Goal: Information Seeking & Learning: Find specific fact

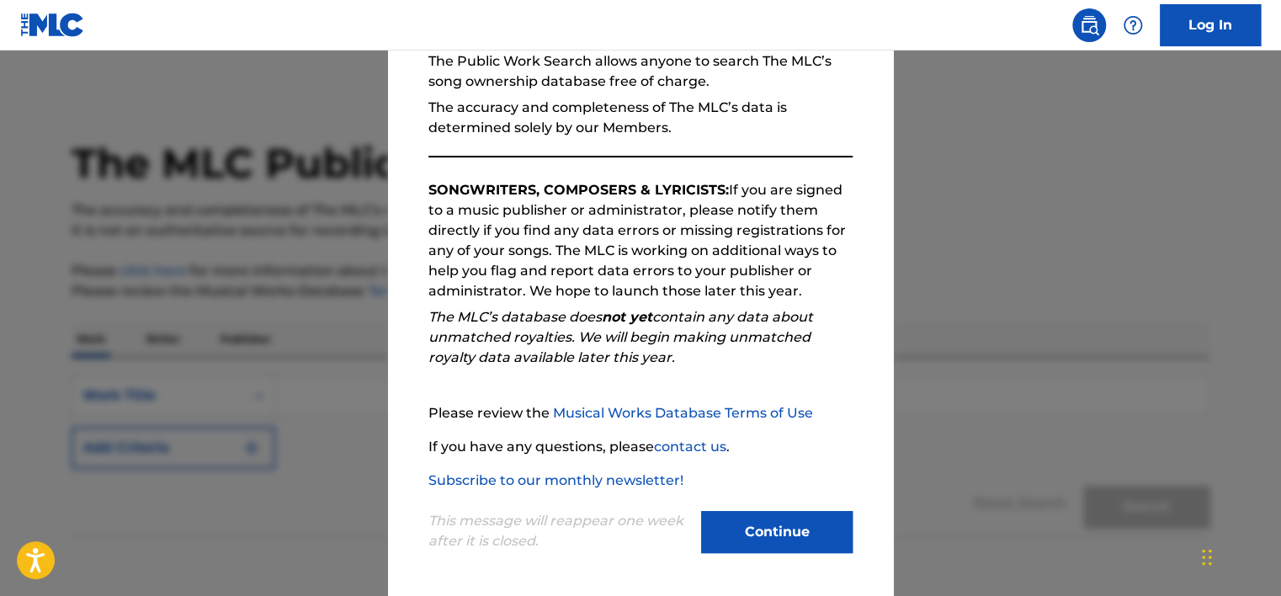
scroll to position [174, 0]
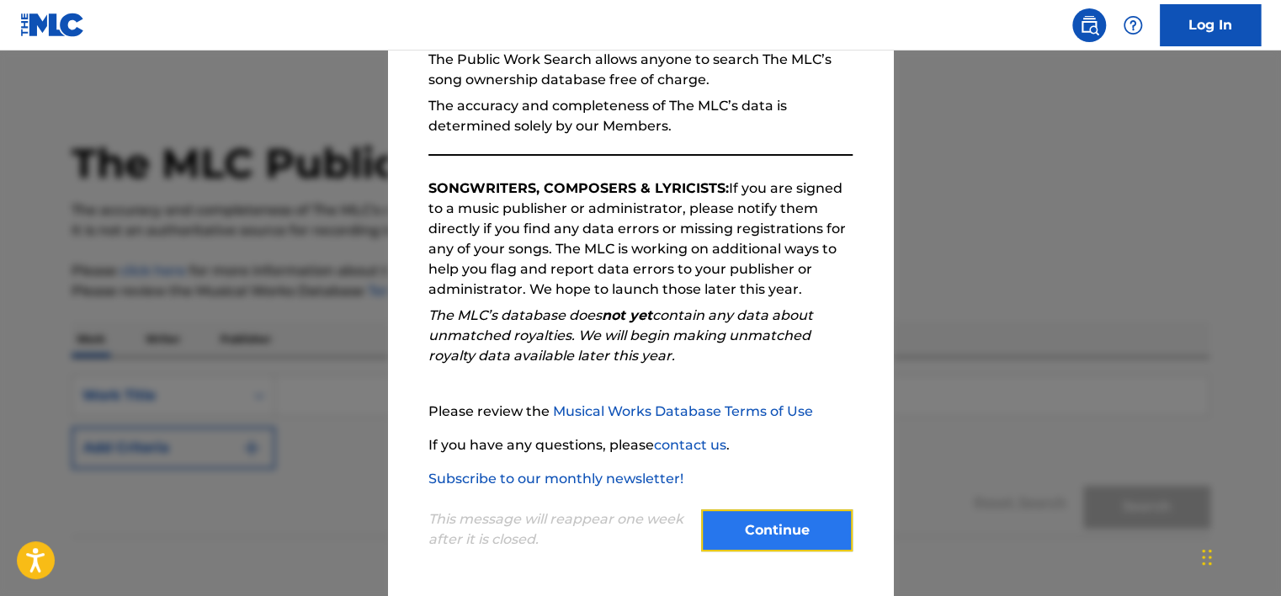
click at [768, 516] on button "Continue" at bounding box center [776, 530] width 151 height 42
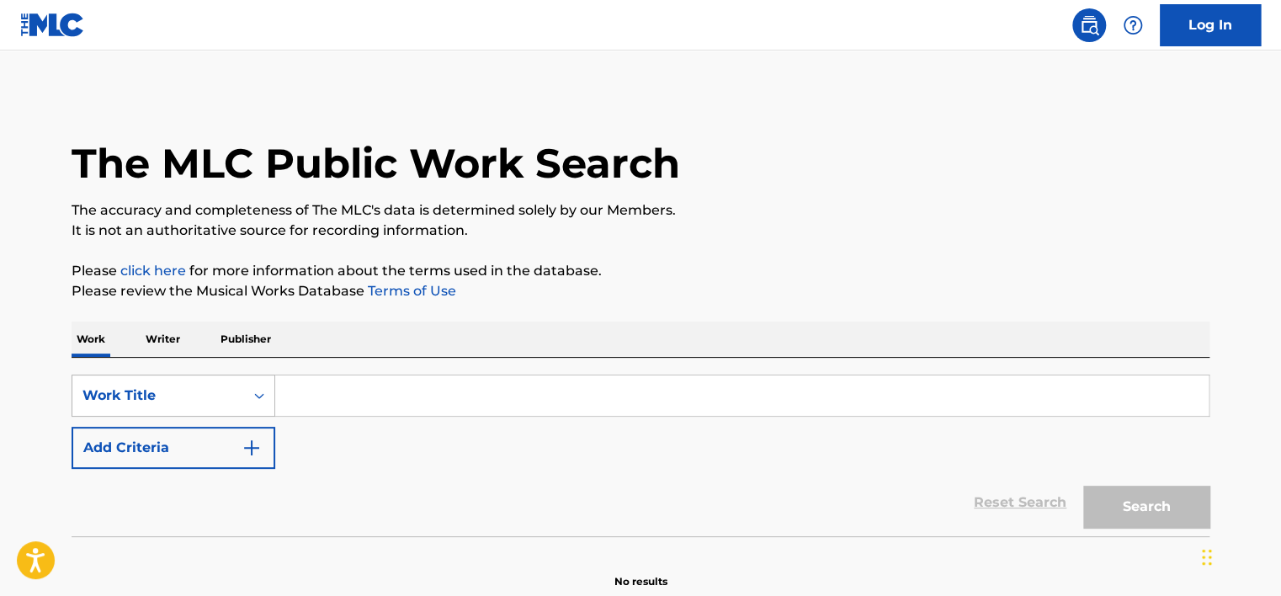
click at [226, 380] on div "Work Title" at bounding box center [174, 396] width 204 height 42
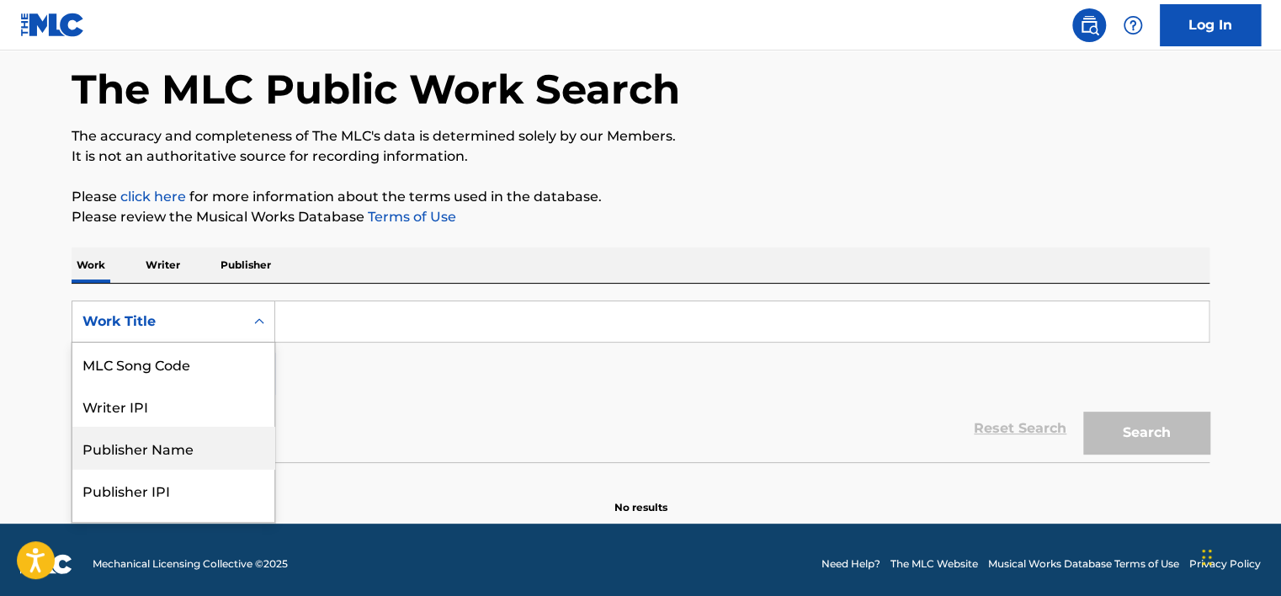
scroll to position [157, 0]
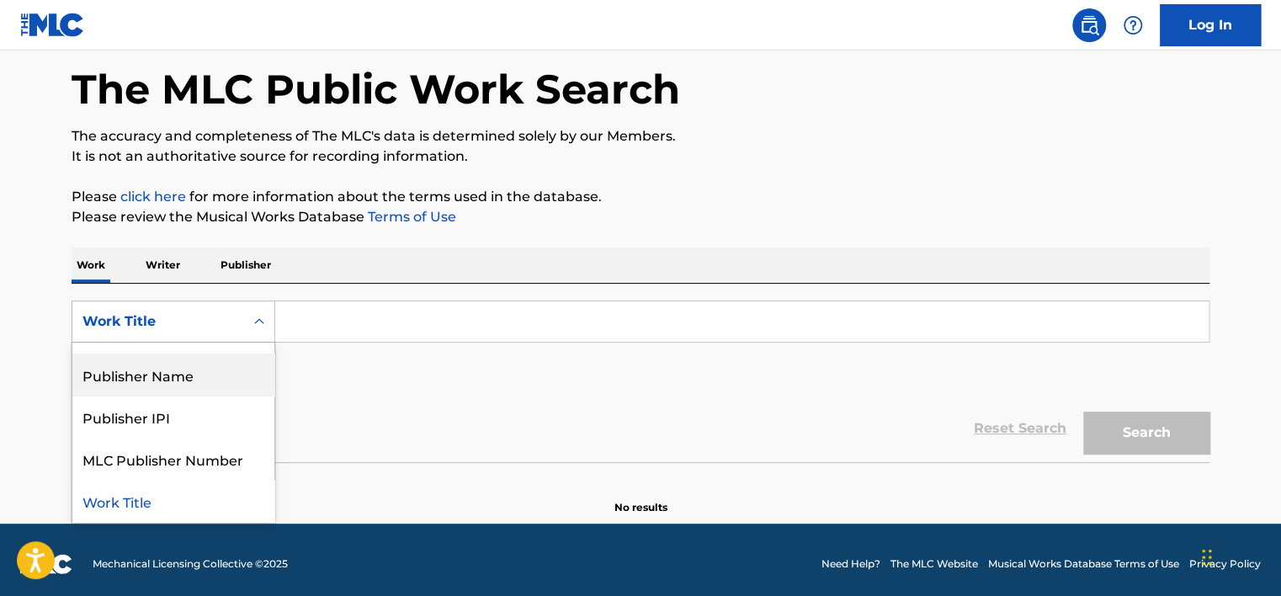
click at [377, 325] on input "Search Form" at bounding box center [741, 321] width 933 height 40
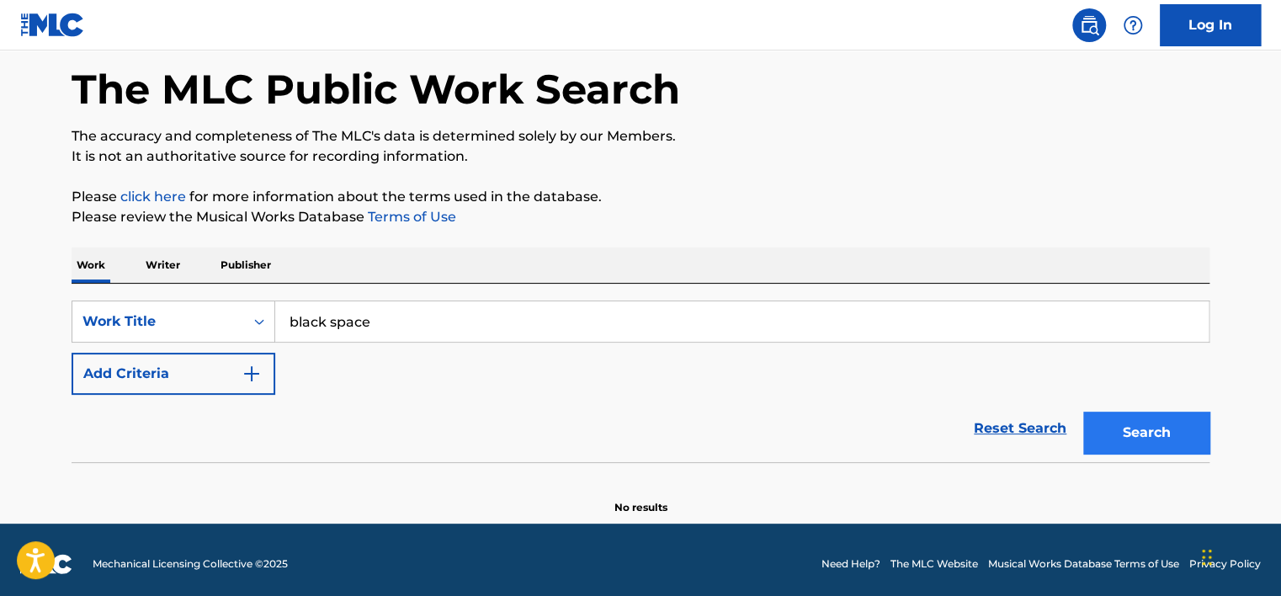
type input "black space"
click at [1121, 440] on button "Search" at bounding box center [1146, 433] width 126 height 42
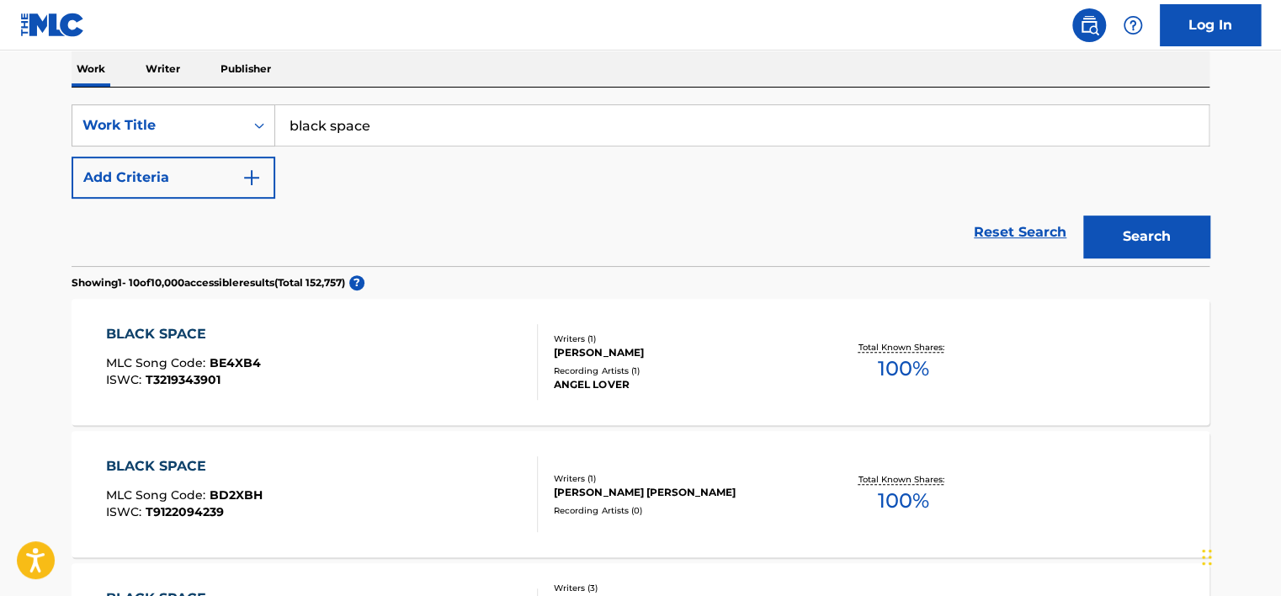
scroll to position [242, 0]
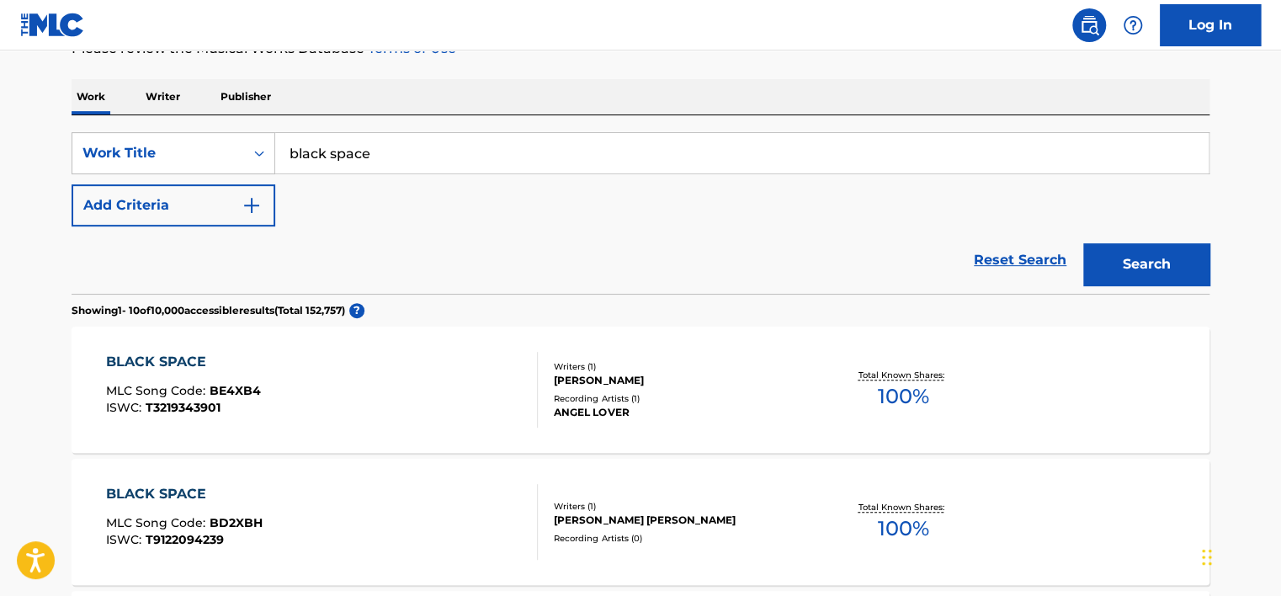
click at [217, 377] on div "BLACK SPACE MLC Song Code : BE4XB4 ISWC : T3219343901" at bounding box center [183, 390] width 155 height 76
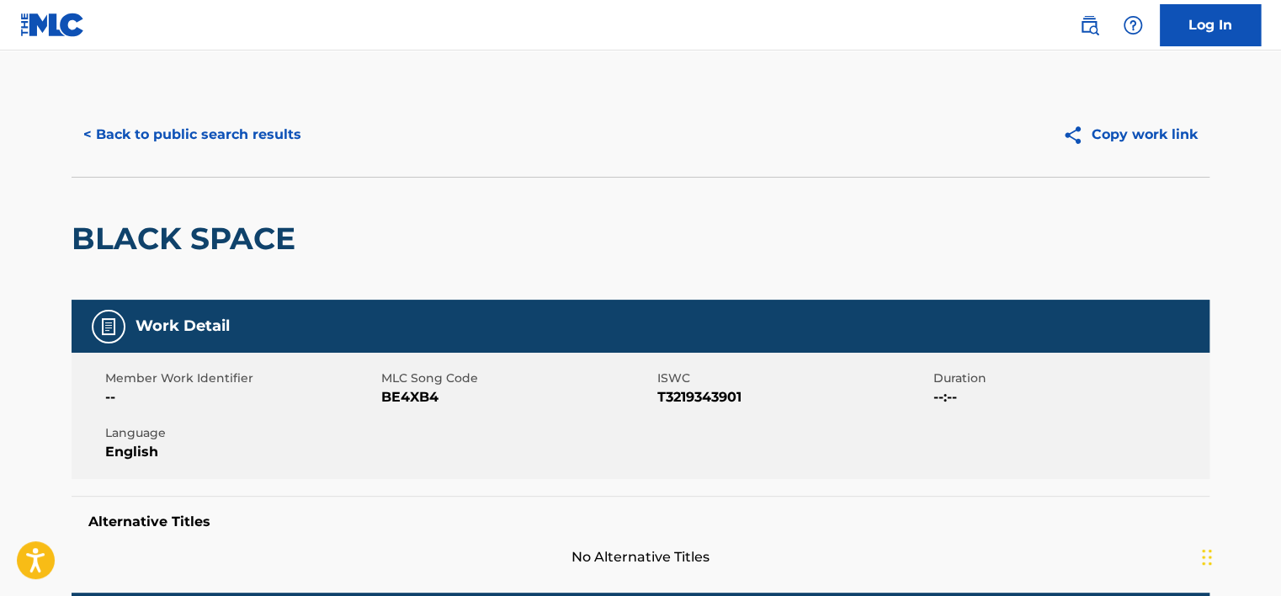
click at [578, 42] on nav "Log In" at bounding box center [640, 25] width 1281 height 50
